Goal: Task Accomplishment & Management: Manage account settings

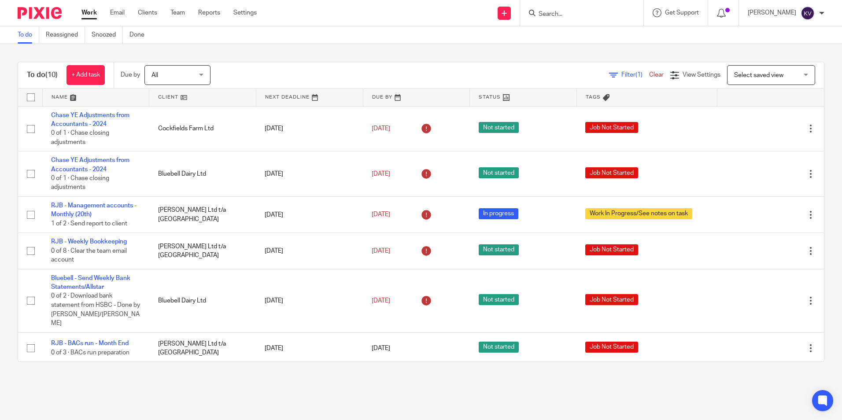
scroll to position [184, 0]
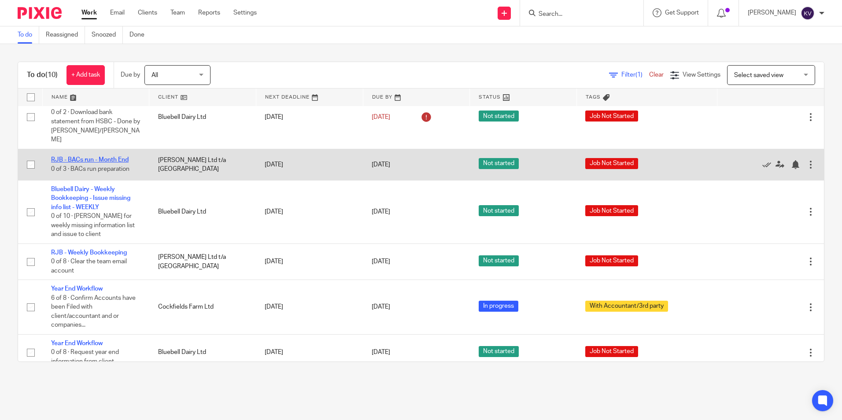
click at [87, 157] on link "RJB - BACs run - Month End" at bounding box center [89, 160] width 77 height 6
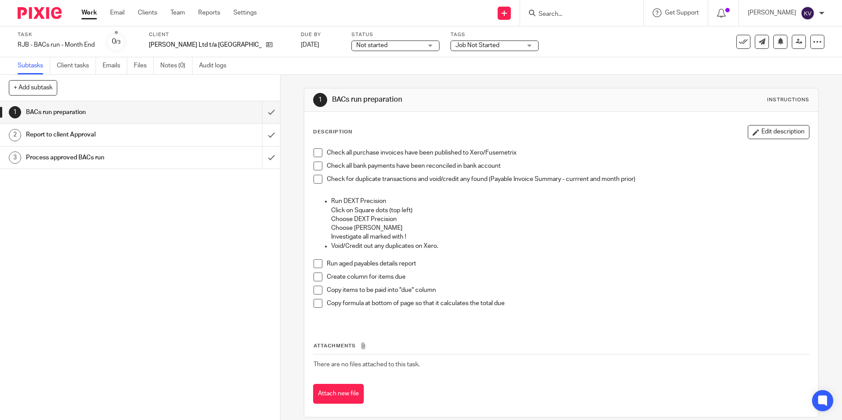
click at [318, 152] on span at bounding box center [317, 152] width 9 height 9
click at [315, 164] on span at bounding box center [317, 166] width 9 height 9
click at [319, 175] on span at bounding box center [317, 179] width 9 height 9
click at [315, 262] on span at bounding box center [317, 263] width 9 height 9
click at [260, 112] on input "submit" at bounding box center [140, 112] width 280 height 22
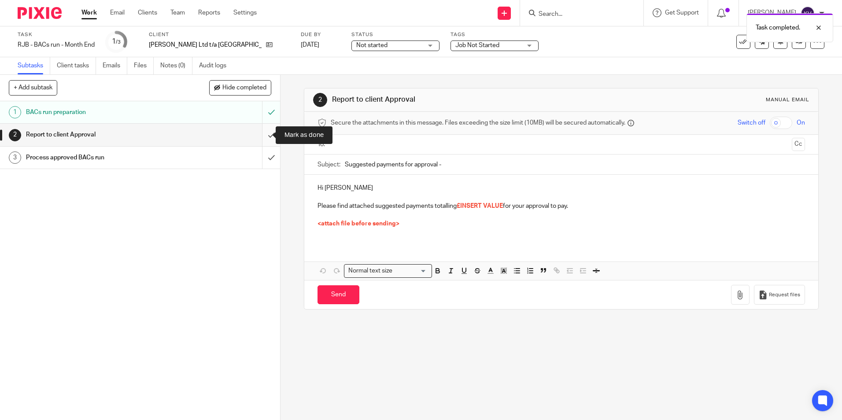
click at [261, 132] on input "submit" at bounding box center [140, 135] width 280 height 22
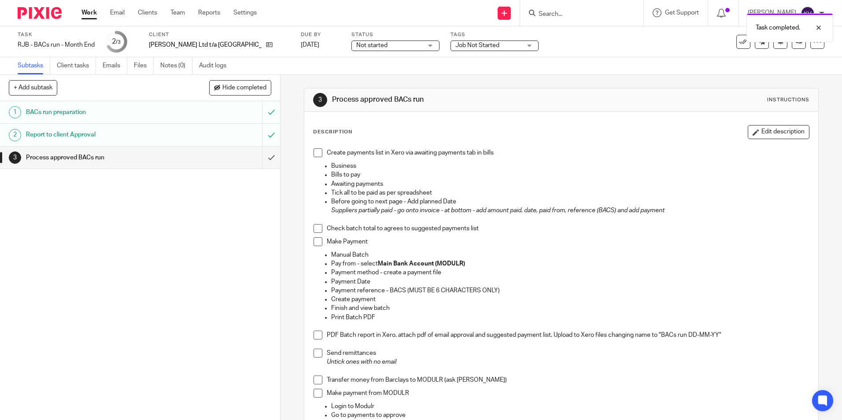
click at [356, 46] on span "Not started" at bounding box center [371, 45] width 31 height 6
click at [341, 72] on li "In progress" at bounding box center [368, 78] width 87 height 18
click at [455, 44] on span "Job Not Started" at bounding box center [477, 45] width 44 height 6
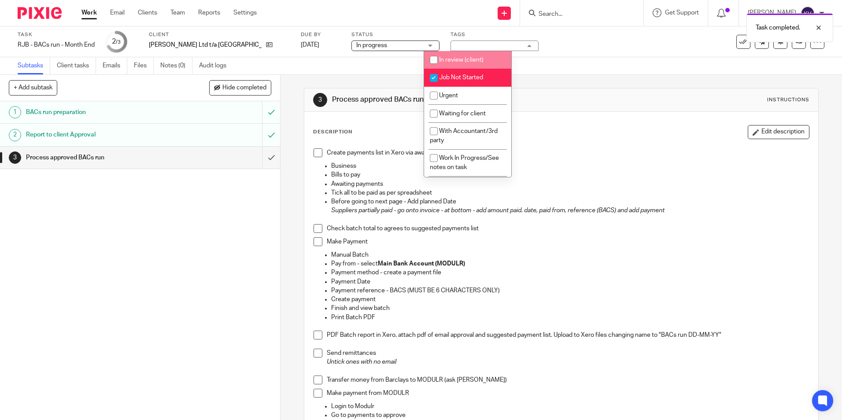
click at [434, 63] on input "checkbox" at bounding box center [433, 60] width 17 height 17
checkbox input "true"
click at [434, 74] on input "checkbox" at bounding box center [433, 78] width 17 height 17
checkbox input "false"
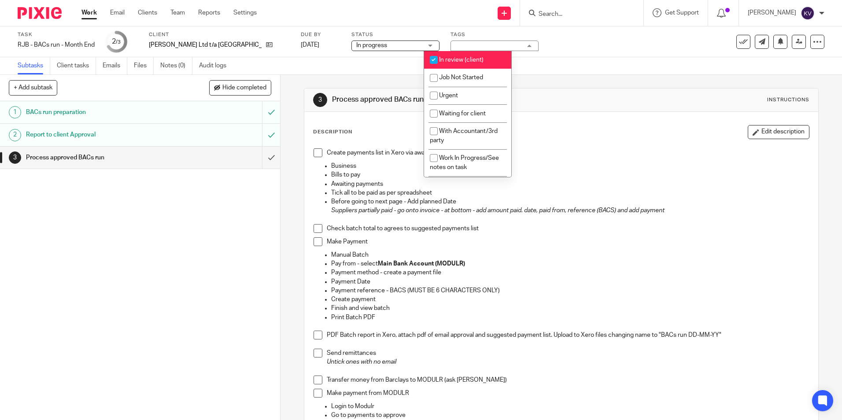
click at [90, 11] on link "Work" at bounding box center [88, 12] width 15 height 9
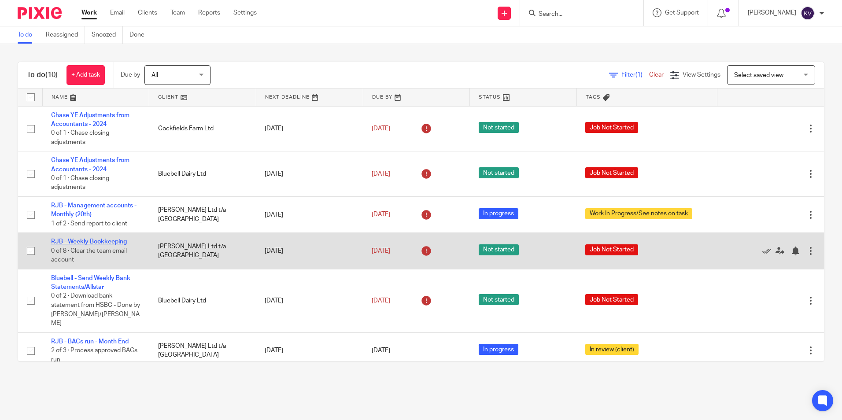
click at [92, 239] on link "RJB - Weekly Bookkeeping" at bounding box center [89, 242] width 76 height 6
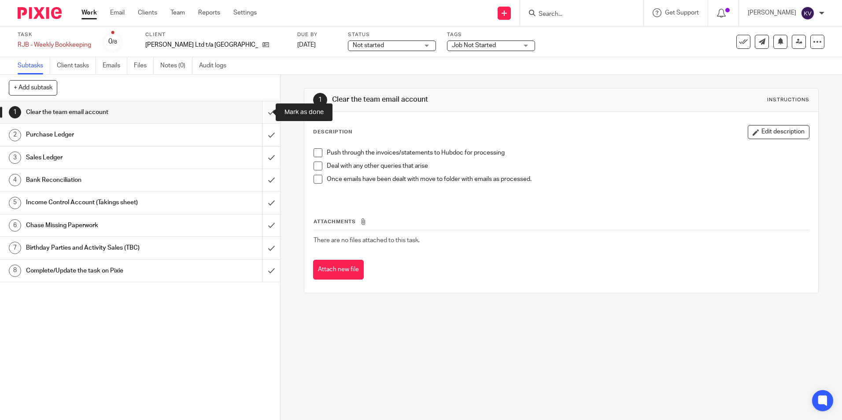
click at [263, 114] on input "submit" at bounding box center [140, 112] width 280 height 22
click at [263, 136] on input "submit" at bounding box center [140, 135] width 280 height 22
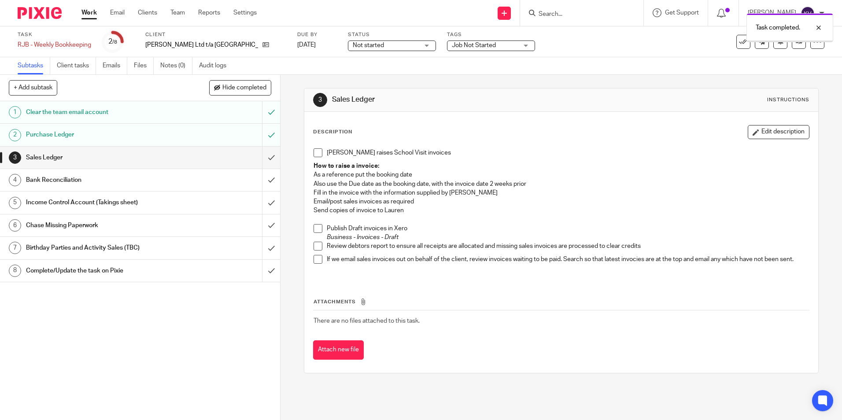
click at [263, 155] on input "submit" at bounding box center [140, 158] width 280 height 22
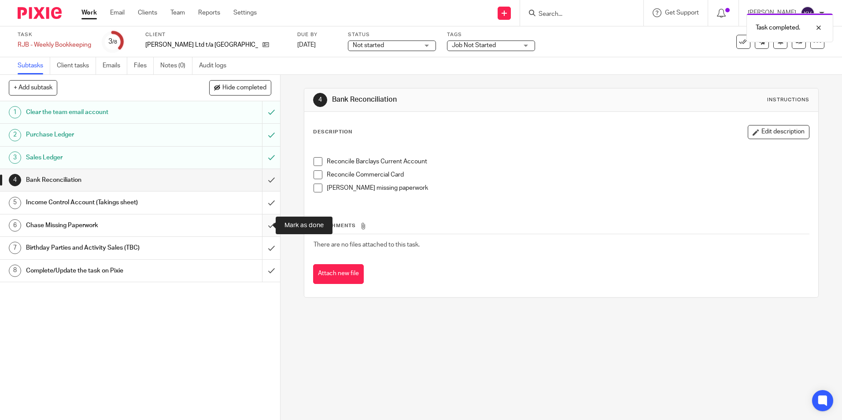
click at [260, 225] on input "submit" at bounding box center [140, 225] width 280 height 22
click at [258, 244] on input "submit" at bounding box center [140, 248] width 280 height 22
click at [364, 46] on span "Not started" at bounding box center [386, 45] width 66 height 9
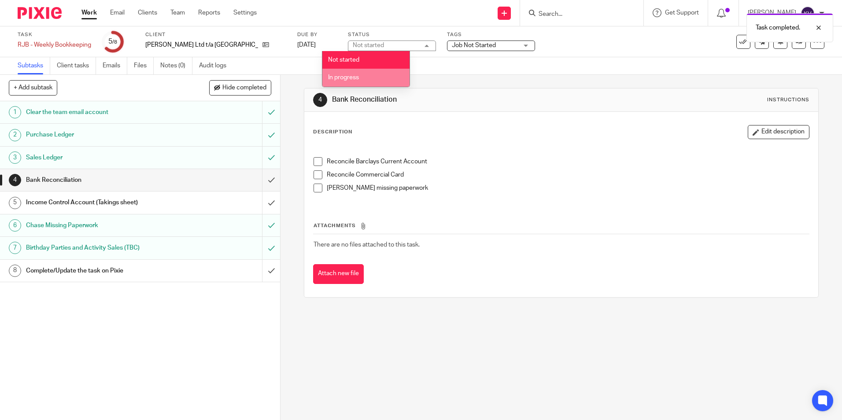
click at [353, 71] on li "In progress" at bounding box center [365, 78] width 87 height 18
click at [452, 47] on span "Job Not Started" at bounding box center [474, 45] width 44 height 6
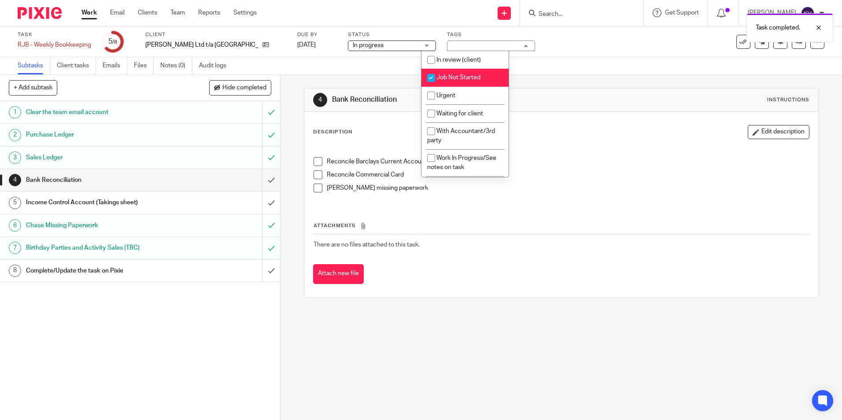
click at [428, 77] on input "checkbox" at bounding box center [431, 78] width 17 height 17
checkbox input "false"
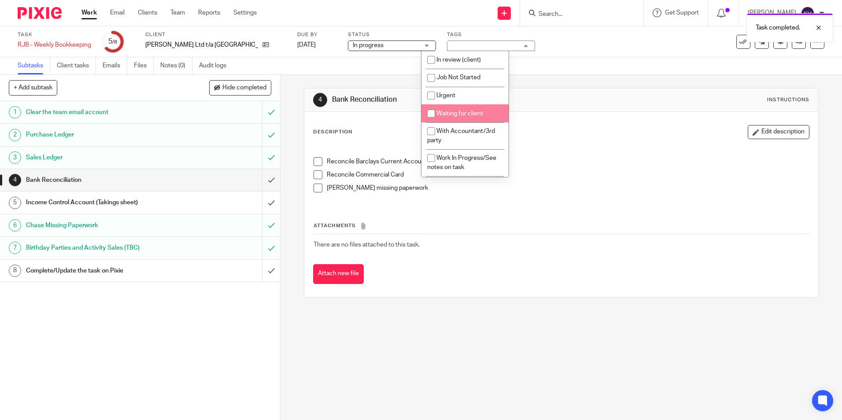
click at [430, 112] on input "checkbox" at bounding box center [431, 113] width 17 height 17
checkbox input "true"
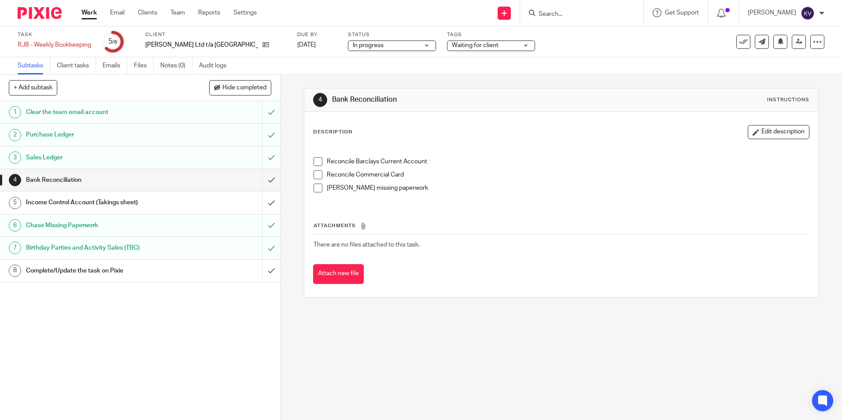
click at [205, 311] on div "1 Clear the team email account 2 Purchase Ledger 3 Sales Ledger 4 Bank Reconcil…" at bounding box center [140, 260] width 280 height 319
click at [261, 177] on input "submit" at bounding box center [140, 180] width 280 height 22
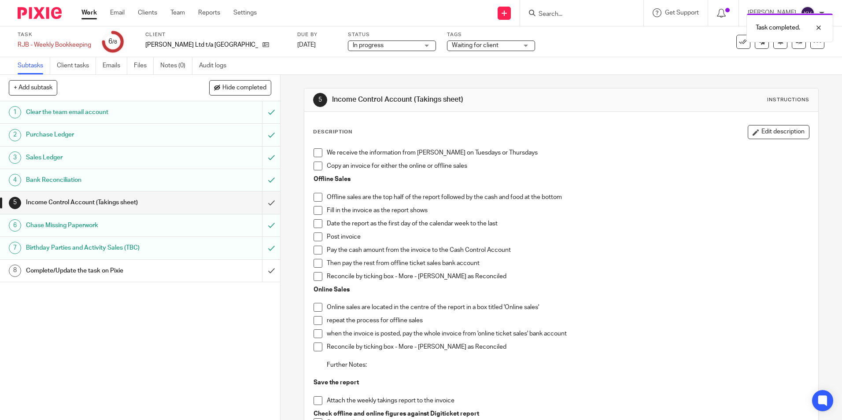
click at [91, 11] on link "Work" at bounding box center [88, 12] width 15 height 9
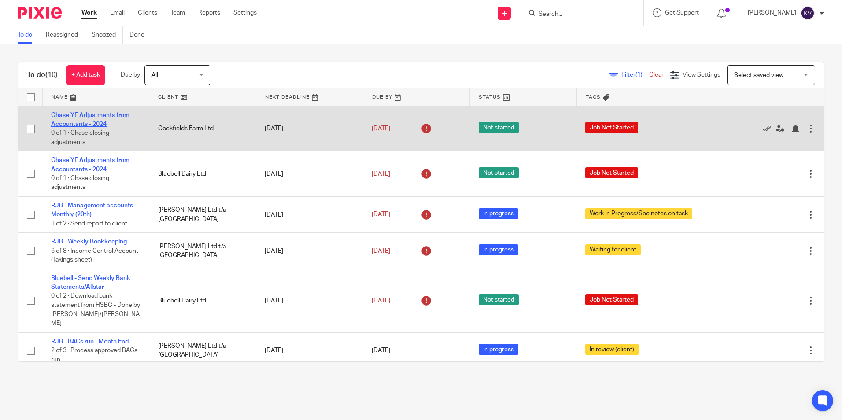
click at [68, 122] on link "Chase YE Adjustments from Accountants - 2024" at bounding box center [90, 119] width 78 height 15
click at [67, 124] on link "Chase YE Adjustments from Accountants - 2024" at bounding box center [90, 119] width 78 height 15
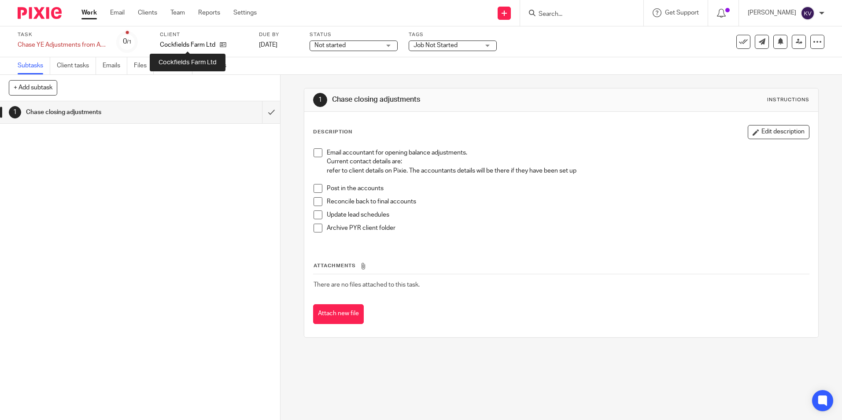
click at [173, 44] on p "Cockfields Farm Ltd" at bounding box center [187, 44] width 55 height 9
click at [571, 13] on input "Search" at bounding box center [577, 15] width 79 height 8
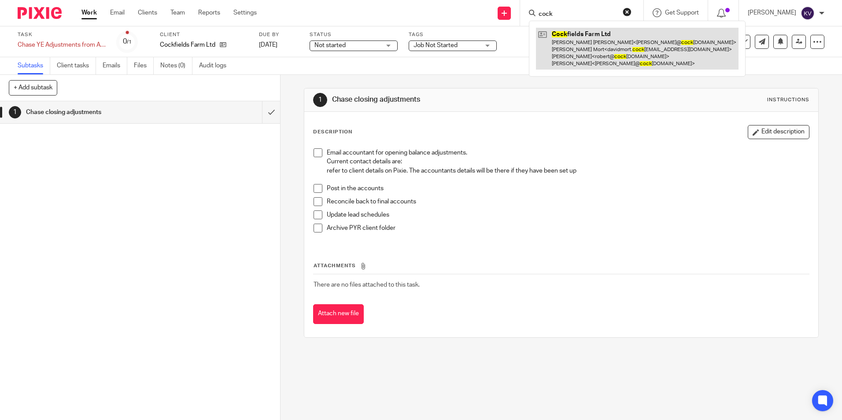
type input "cock"
click at [580, 44] on link at bounding box center [637, 49] width 202 height 42
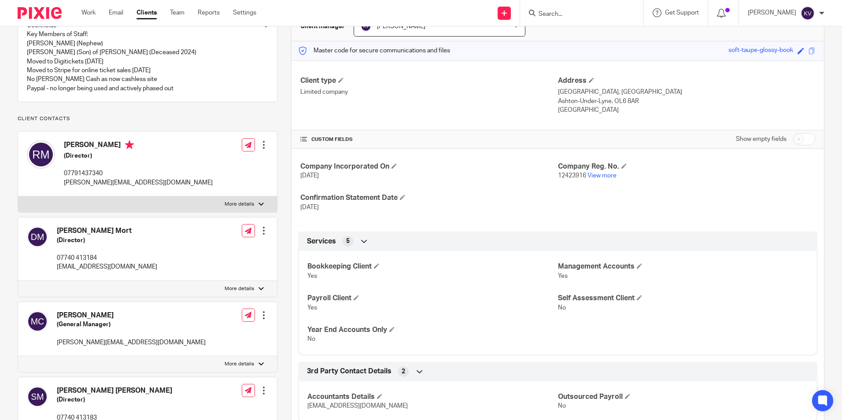
scroll to position [274, 0]
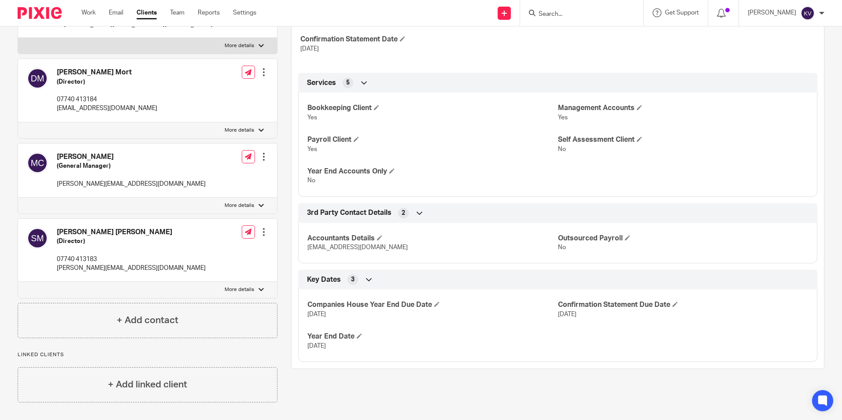
drag, startPoint x: 305, startPoint y: 231, endPoint x: 394, endPoint y: 233, distance: 89.8
click at [394, 233] on div "Accountants Details [EMAIL_ADDRESS][DOMAIN_NAME] Outsourced Payroll No" at bounding box center [557, 240] width 519 height 48
copy span "[EMAIL_ADDRESS][DOMAIN_NAME]"
click at [88, 15] on link "Work" at bounding box center [88, 12] width 14 height 9
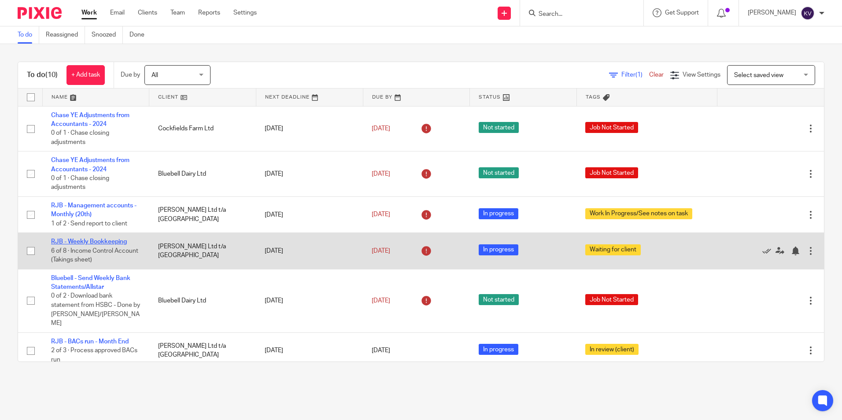
scroll to position [176, 0]
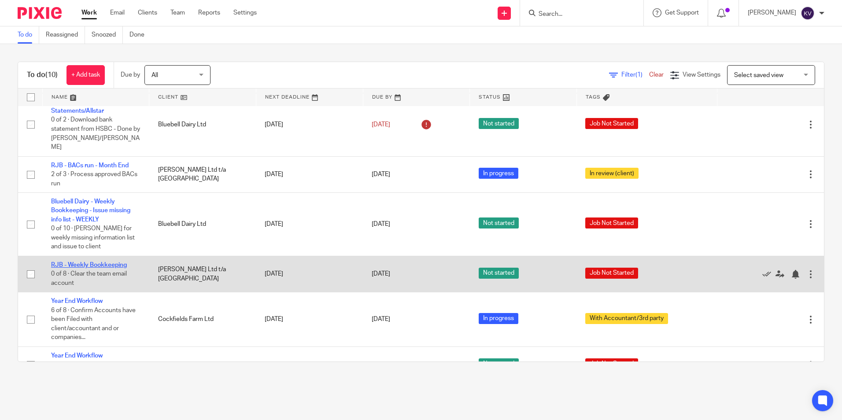
click at [98, 262] on link "RJB - Weekly Bookkeeping" at bounding box center [89, 265] width 76 height 6
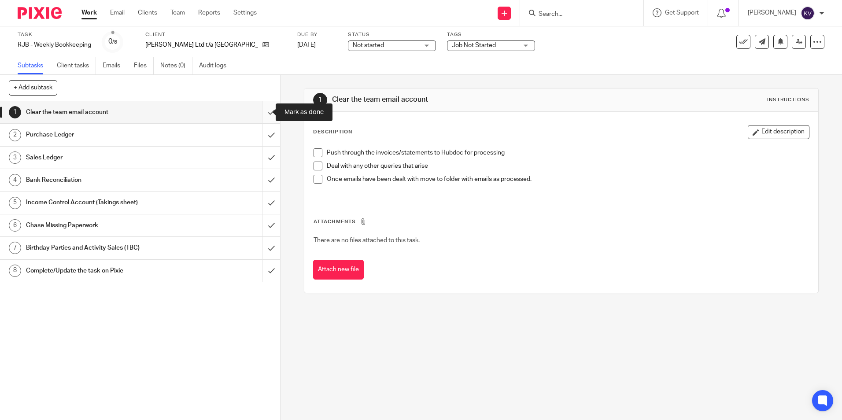
drag, startPoint x: 258, startPoint y: 112, endPoint x: 258, endPoint y: 118, distance: 6.2
click at [258, 112] on input "submit" at bounding box center [140, 112] width 280 height 22
click at [257, 133] on input "submit" at bounding box center [140, 135] width 280 height 22
click at [259, 159] on input "submit" at bounding box center [140, 158] width 280 height 22
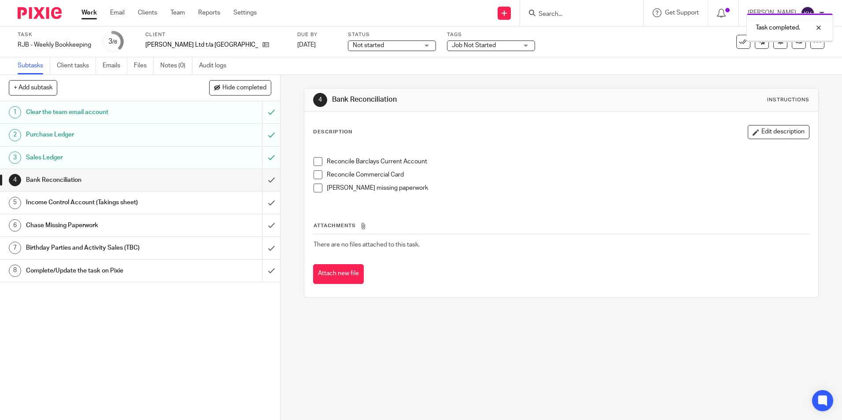
click at [263, 225] on input "submit" at bounding box center [140, 225] width 280 height 22
click at [263, 180] on input "submit" at bounding box center [140, 180] width 280 height 22
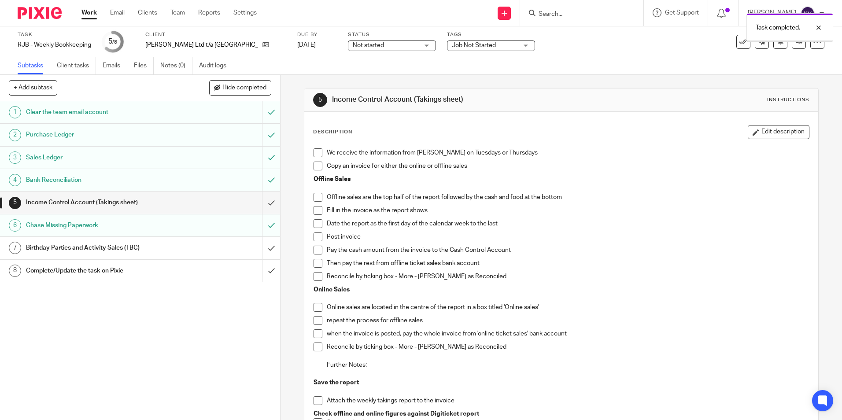
click at [353, 46] on span "Not started" at bounding box center [368, 45] width 31 height 6
click at [346, 76] on span "In progress" at bounding box center [343, 77] width 31 height 6
click at [452, 44] on span "Job Not Started" at bounding box center [474, 45] width 44 height 6
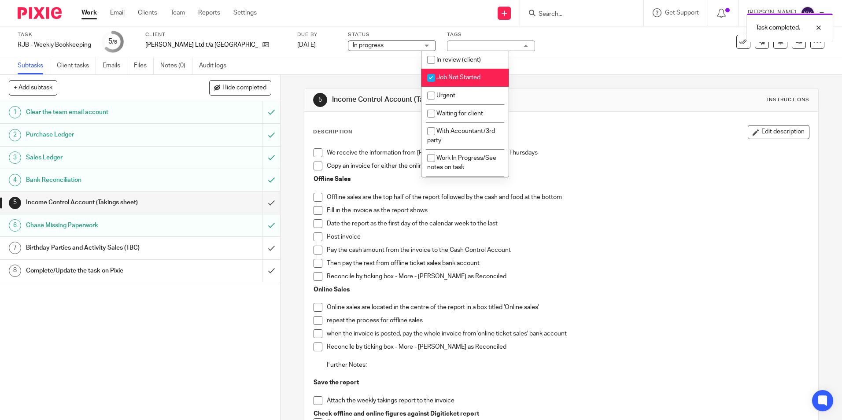
click at [431, 75] on input "checkbox" at bounding box center [431, 78] width 17 height 17
checkbox input "false"
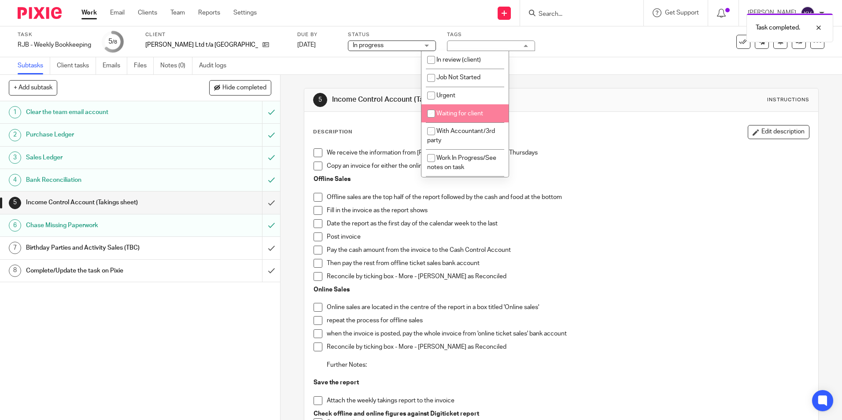
click at [429, 114] on input "checkbox" at bounding box center [431, 113] width 17 height 17
checkbox input "true"
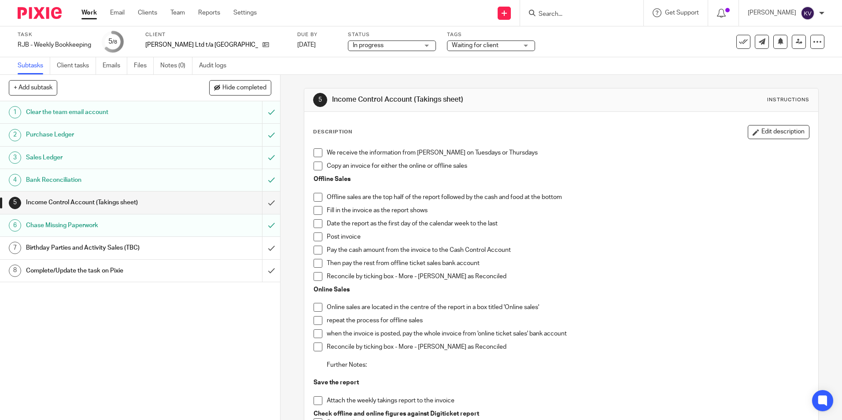
click at [92, 10] on link "Work" at bounding box center [88, 12] width 15 height 9
